Goal: Information Seeking & Learning: Learn about a topic

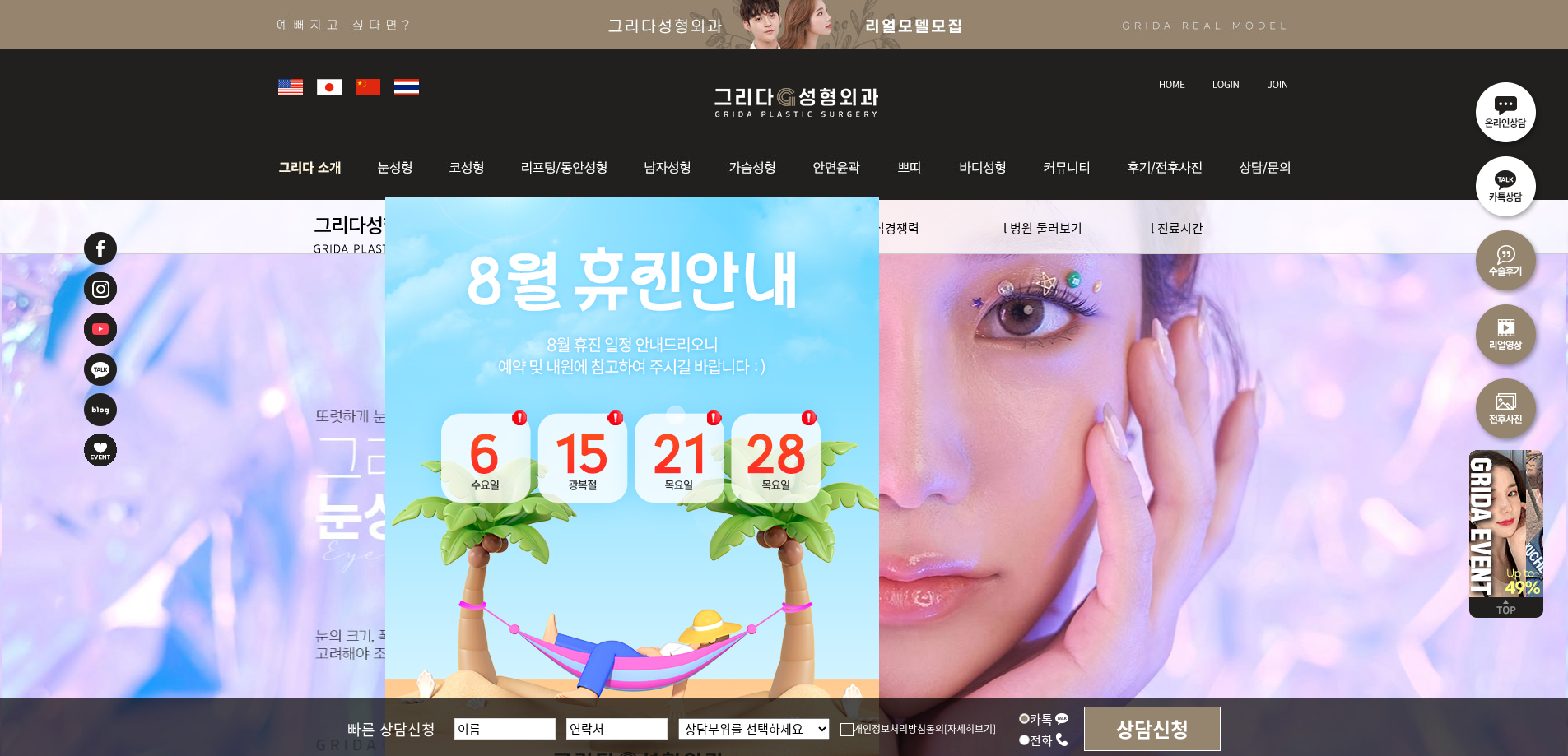
click at [318, 165] on img at bounding box center [315, 168] width 89 height 64
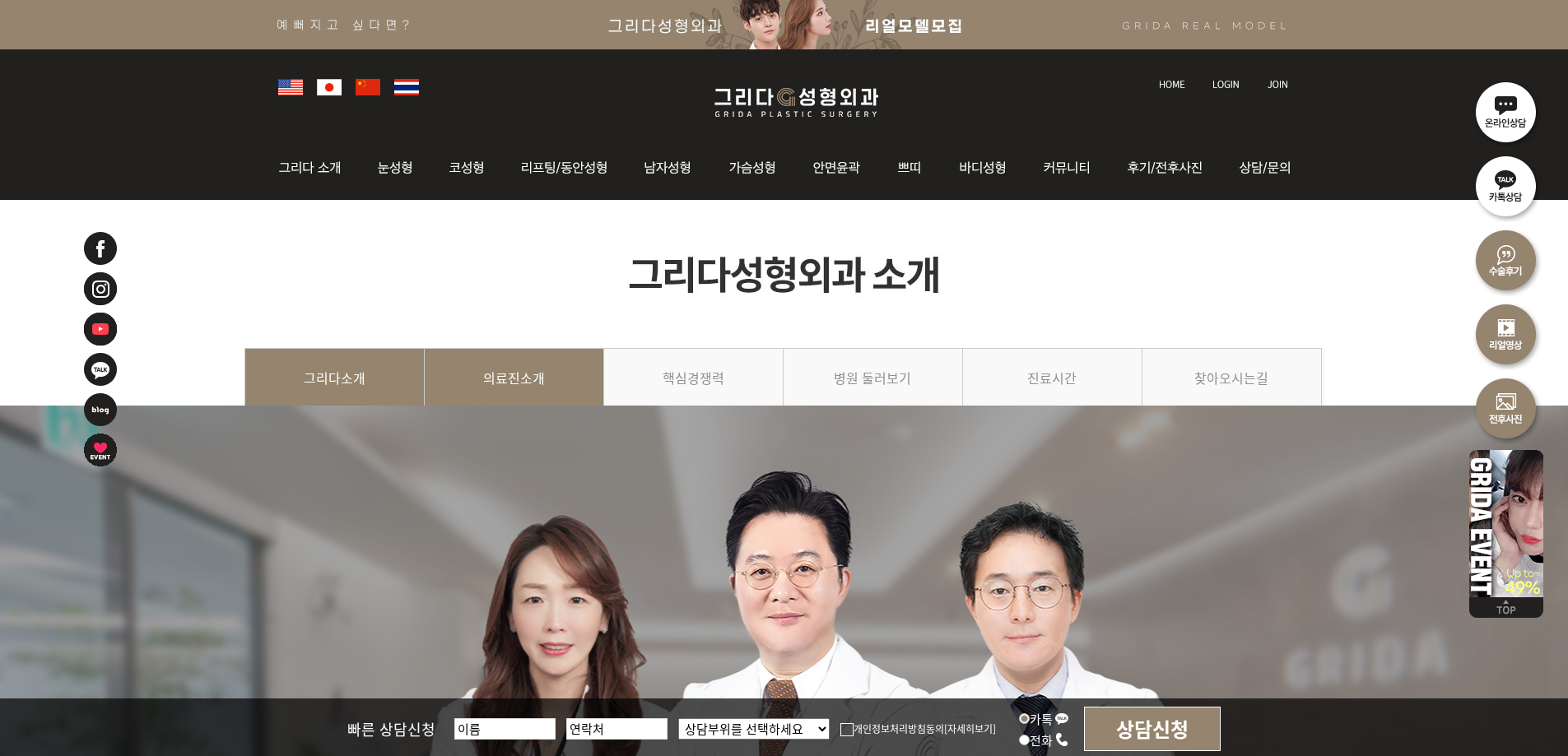
click at [543, 367] on link "의료진소개" at bounding box center [514, 386] width 179 height 75
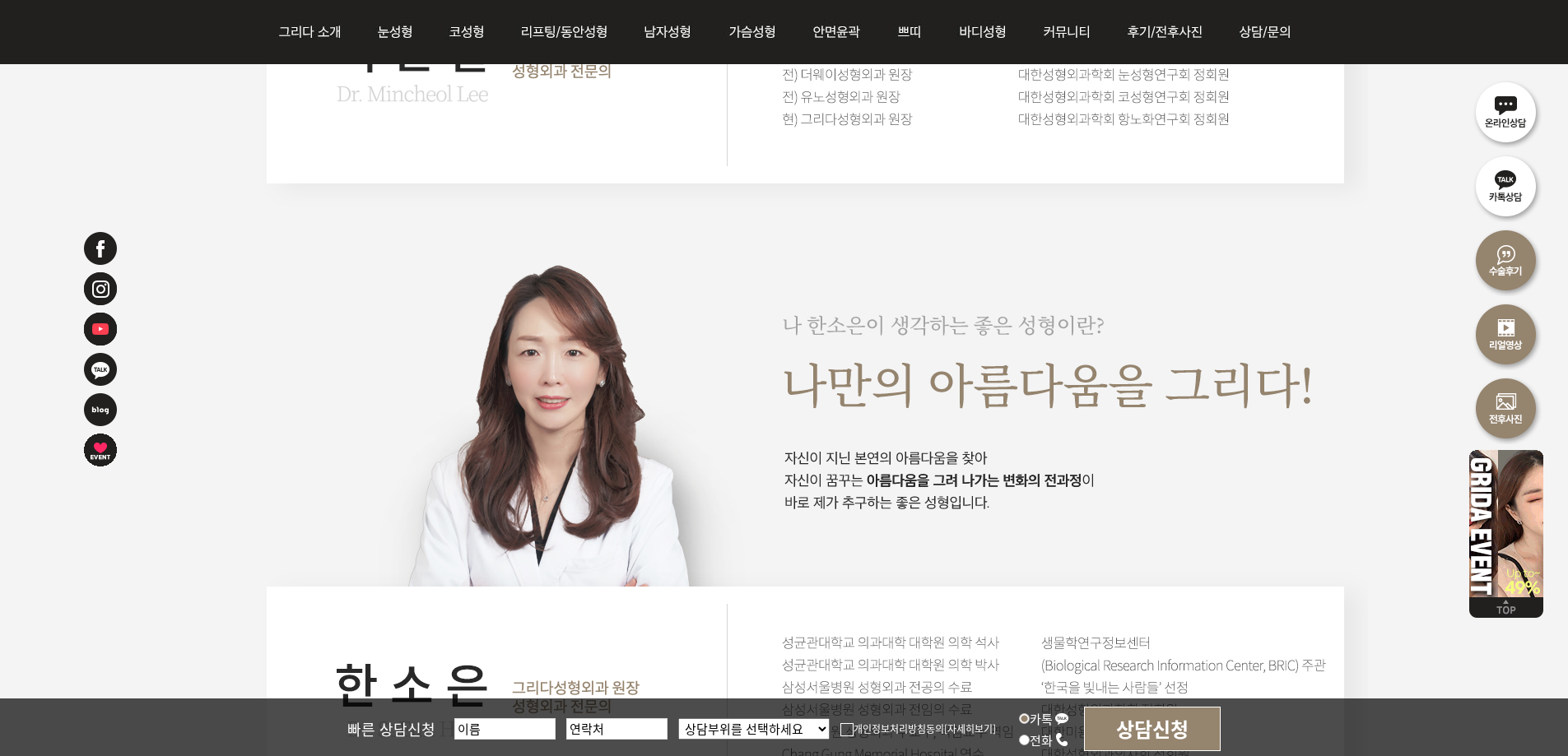
scroll to position [2551, 0]
